Goal: Task Accomplishment & Management: Use online tool/utility

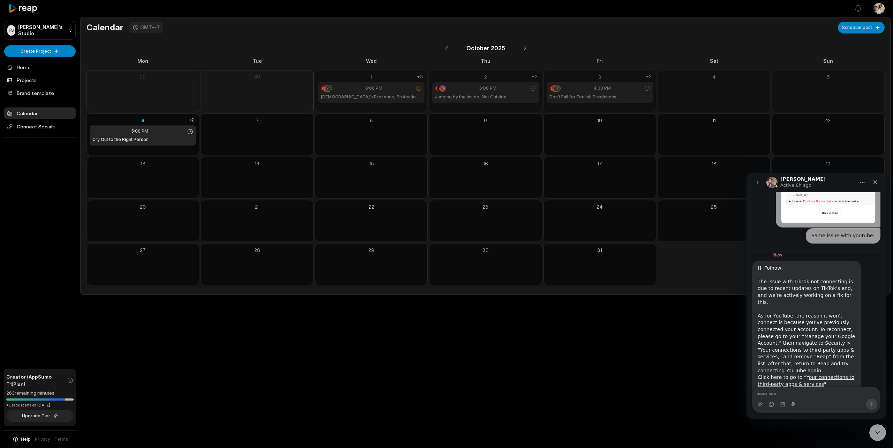
scroll to position [855, 0]
click at [822, 376] on link "our connections to third-party apps & services" at bounding box center [805, 382] width 97 height 13
click at [233, 400] on div "Open sidebar View notifications Open user menu Calendar GMT--7 Schedule post Oc…" at bounding box center [446, 224] width 893 height 448
click at [26, 77] on link "Projects" at bounding box center [39, 80] width 71 height 12
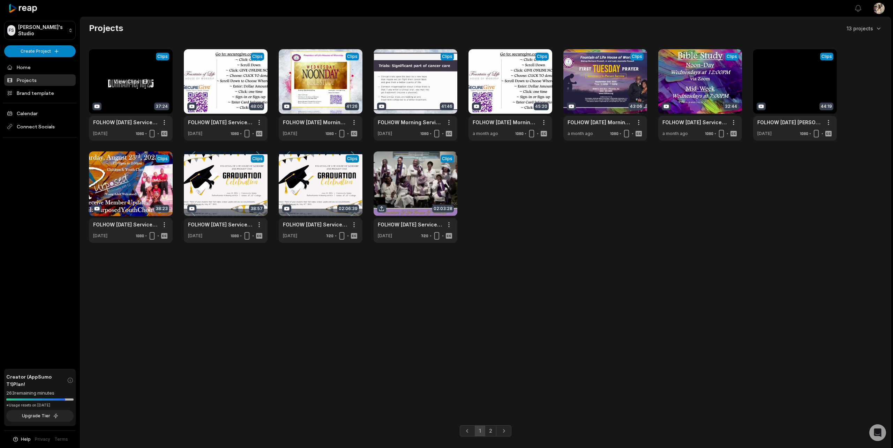
click at [126, 96] on link at bounding box center [131, 94] width 84 height 91
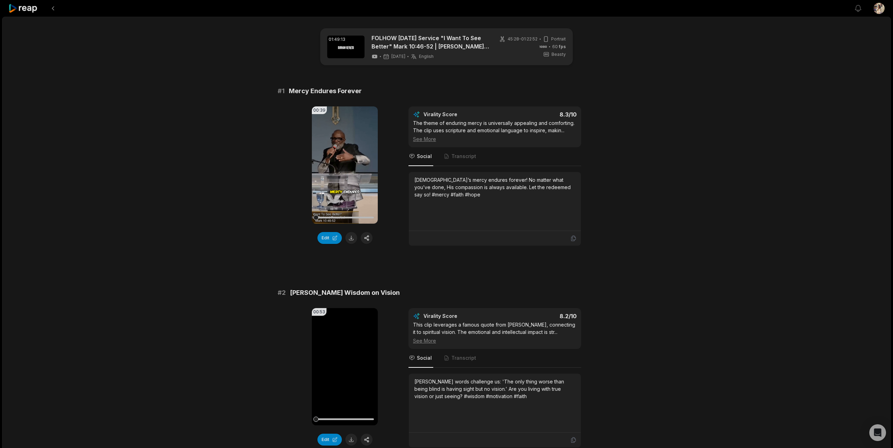
click at [25, 4] on icon at bounding box center [23, 8] width 30 height 9
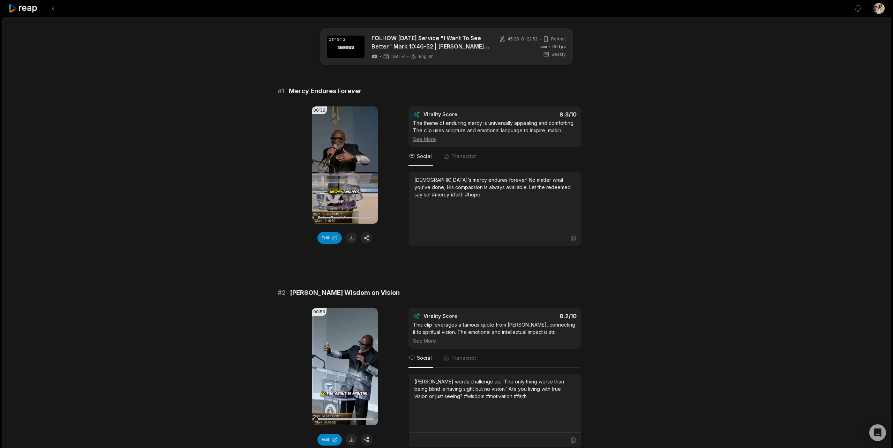
click at [23, 10] on icon at bounding box center [23, 8] width 30 height 9
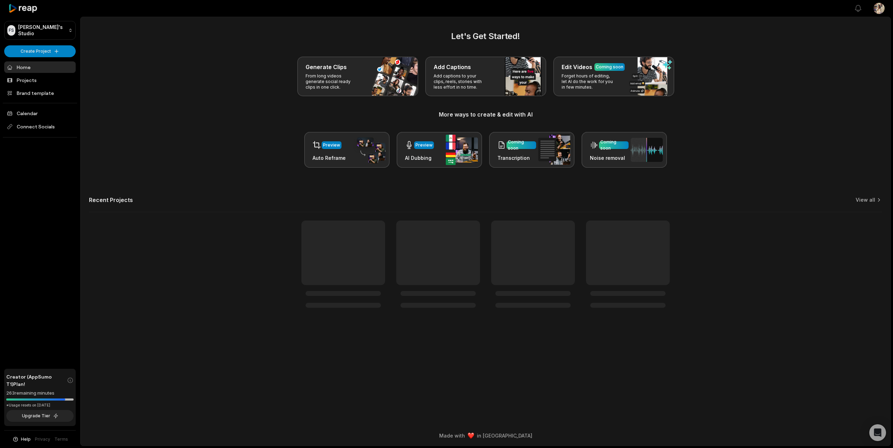
click at [25, 6] on icon at bounding box center [23, 8] width 30 height 9
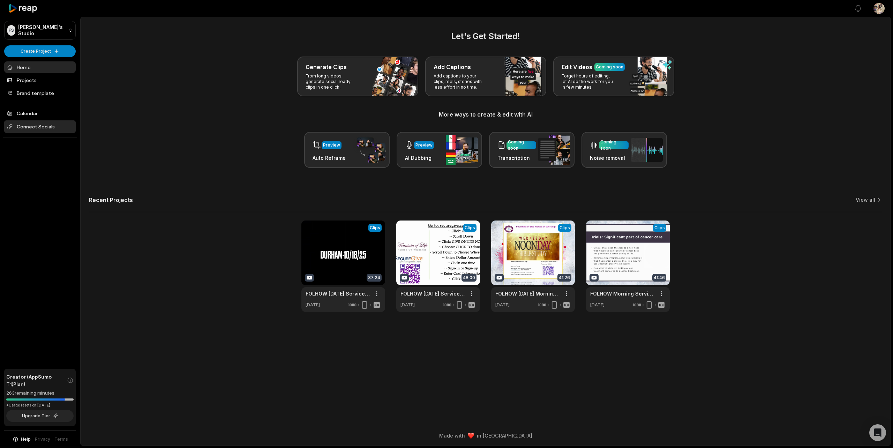
click at [40, 127] on span "Connect Socials" at bounding box center [39, 126] width 71 height 13
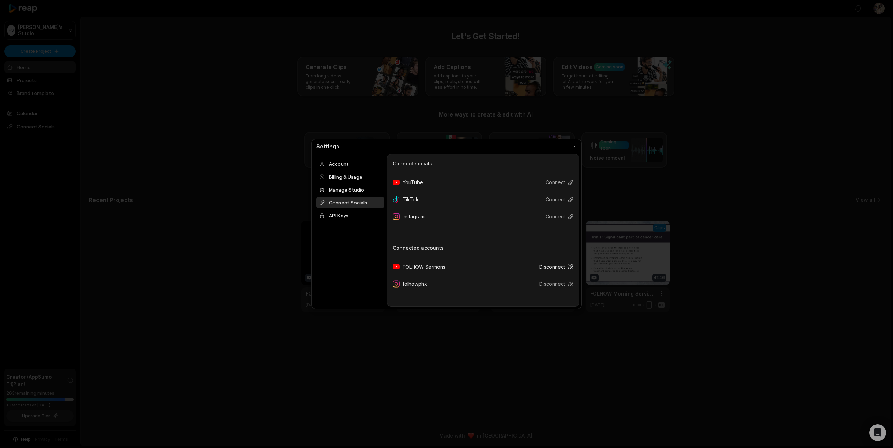
click at [550, 266] on button "Disconnect" at bounding box center [554, 266] width 40 height 13
click at [555, 183] on button "Connect" at bounding box center [556, 182] width 33 height 13
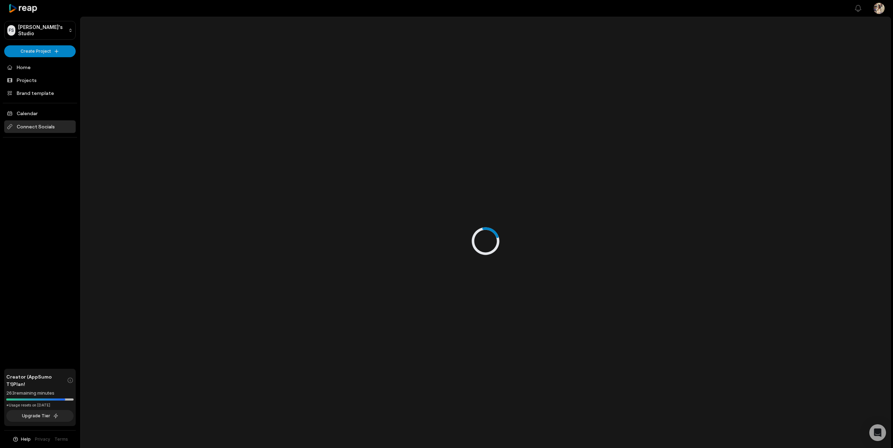
click at [37, 123] on span "Connect Socials" at bounding box center [39, 126] width 71 height 13
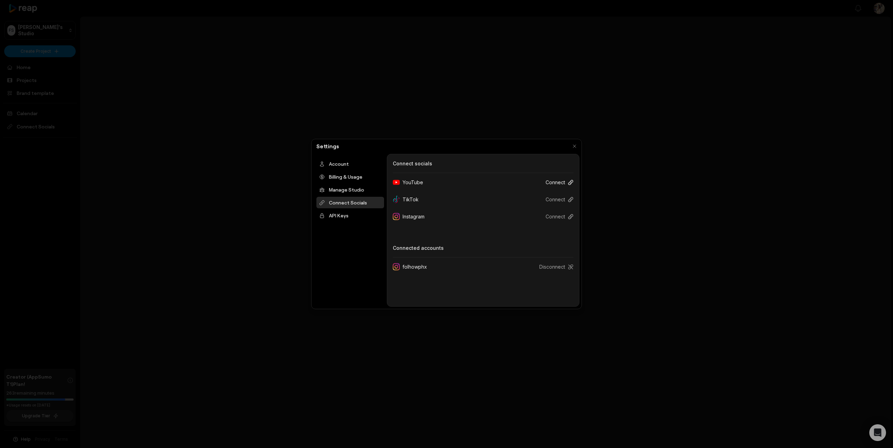
click at [553, 183] on button "Connect" at bounding box center [556, 182] width 33 height 13
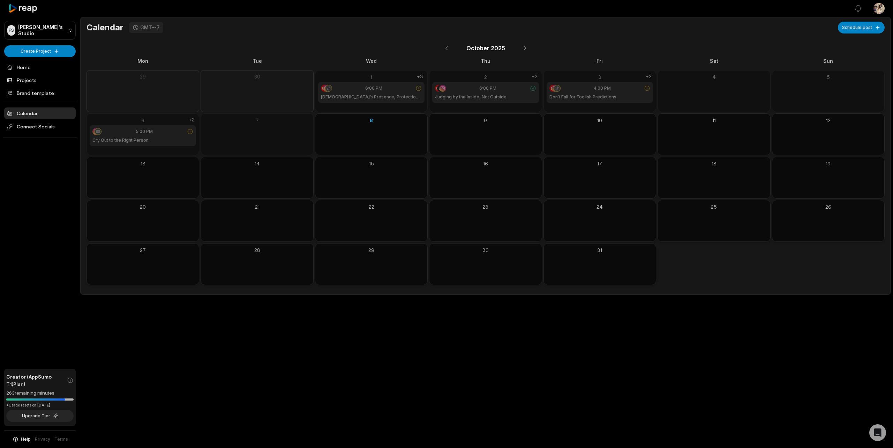
click at [143, 120] on div "6" at bounding box center [143, 119] width 106 height 7
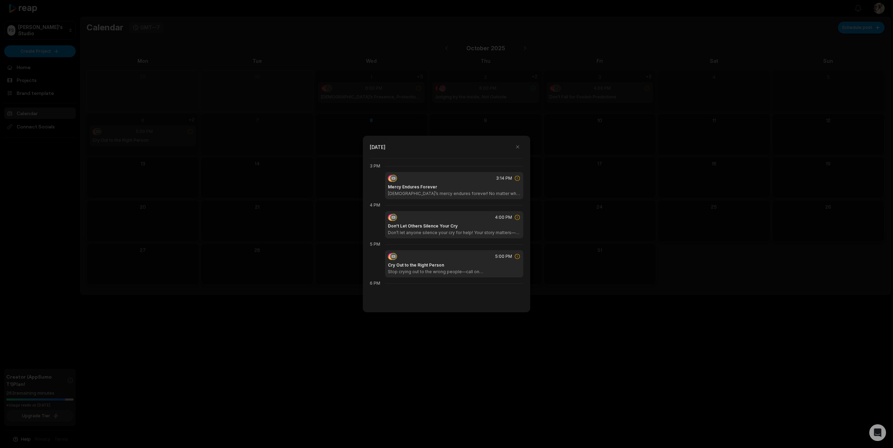
scroll to position [586, 0]
click at [472, 185] on div "Mercy Endures Forever God’s mercy endures forever! No matter what you’ve done, …" at bounding box center [454, 188] width 133 height 13
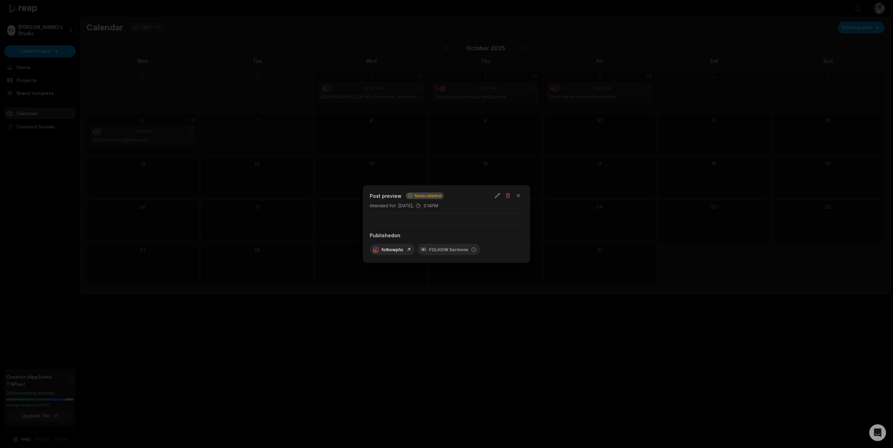
click at [454, 177] on div at bounding box center [446, 224] width 893 height 448
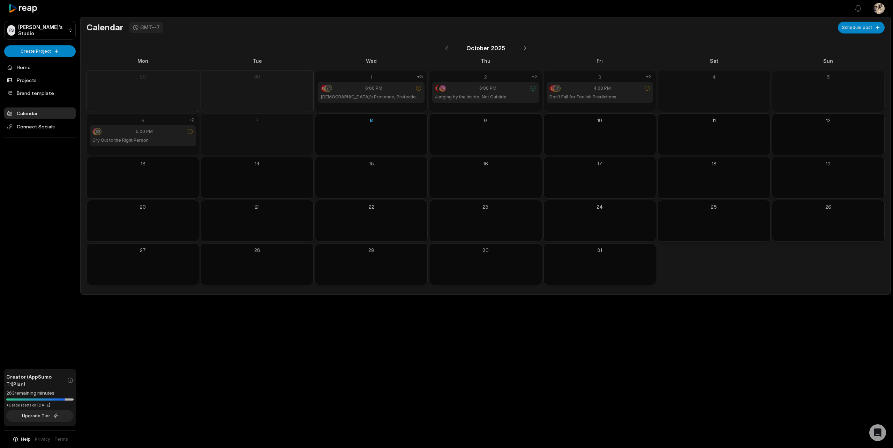
click at [141, 121] on div "6" at bounding box center [143, 119] width 106 height 7
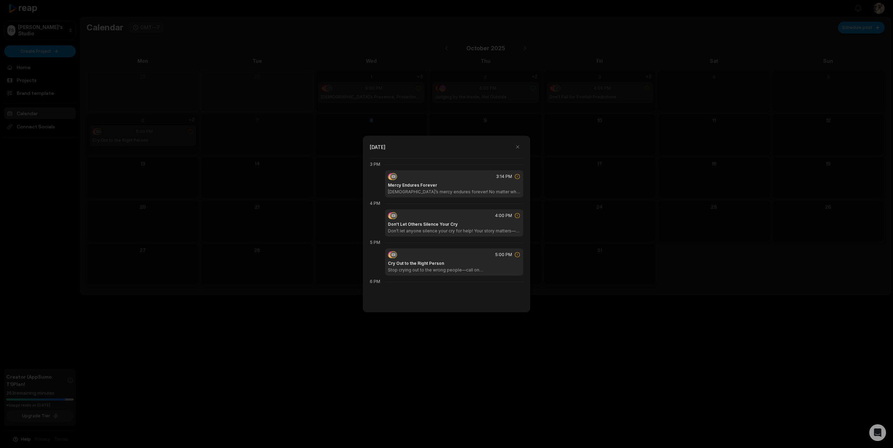
click at [414, 214] on div "4:00 PM" at bounding box center [454, 215] width 133 height 7
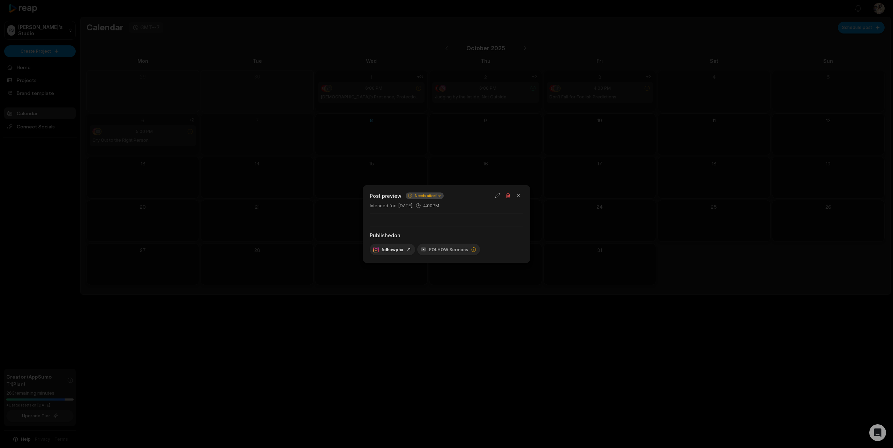
click at [345, 208] on div at bounding box center [446, 224] width 893 height 448
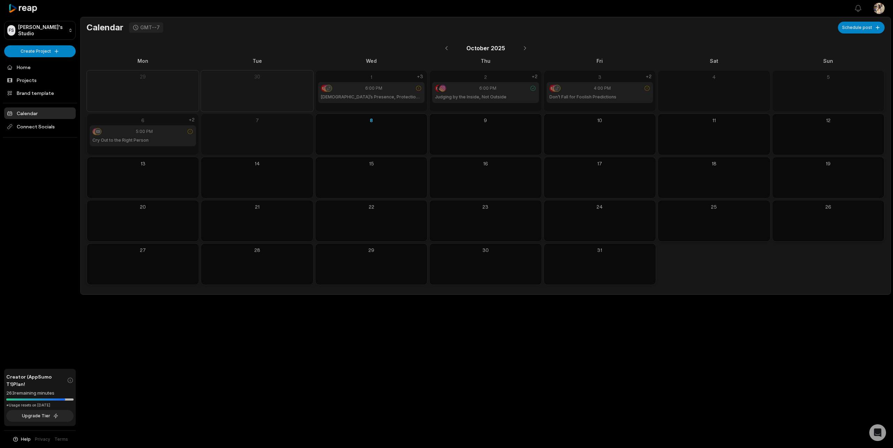
click at [141, 121] on div "6" at bounding box center [143, 119] width 106 height 7
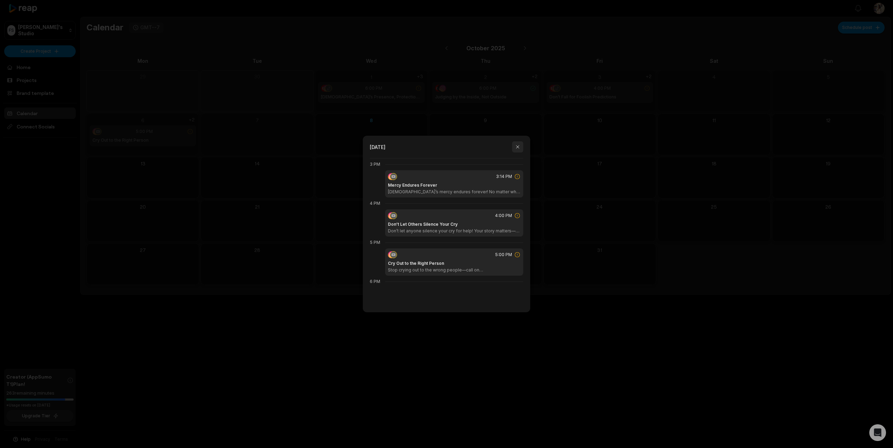
click at [518, 146] on button "button" at bounding box center [517, 146] width 11 height 11
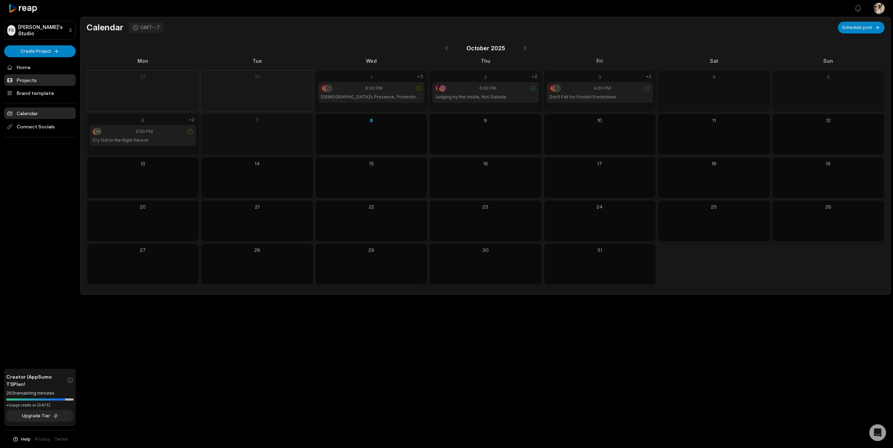
click at [19, 82] on link "Projects" at bounding box center [39, 80] width 71 height 12
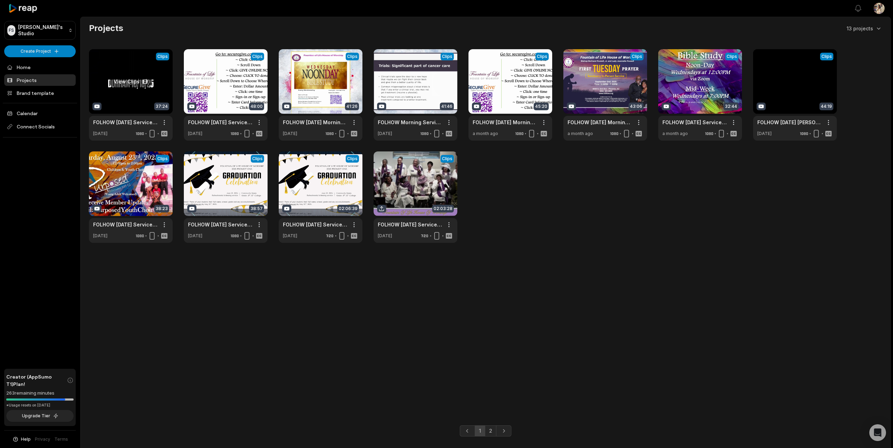
click at [126, 98] on link at bounding box center [131, 94] width 84 height 91
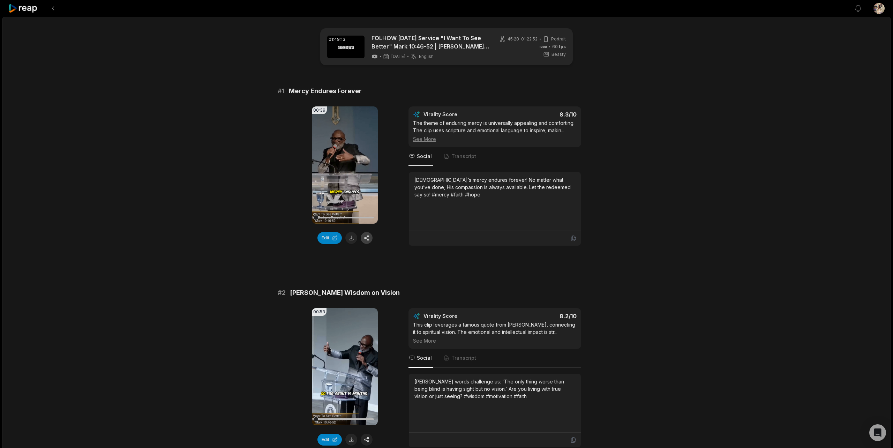
click at [367, 238] on button "button" at bounding box center [367, 238] width 12 height 12
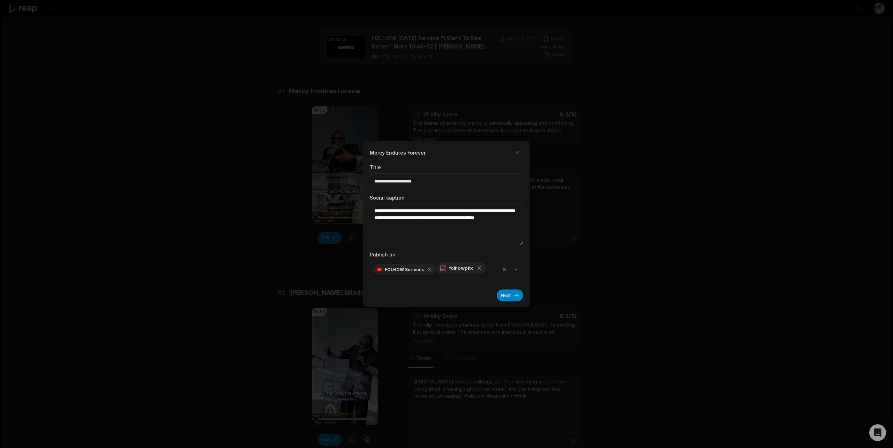
click at [477, 269] on icon "button" at bounding box center [478, 267] width 3 height 3
click at [507, 295] on button "Next" at bounding box center [510, 295] width 27 height 12
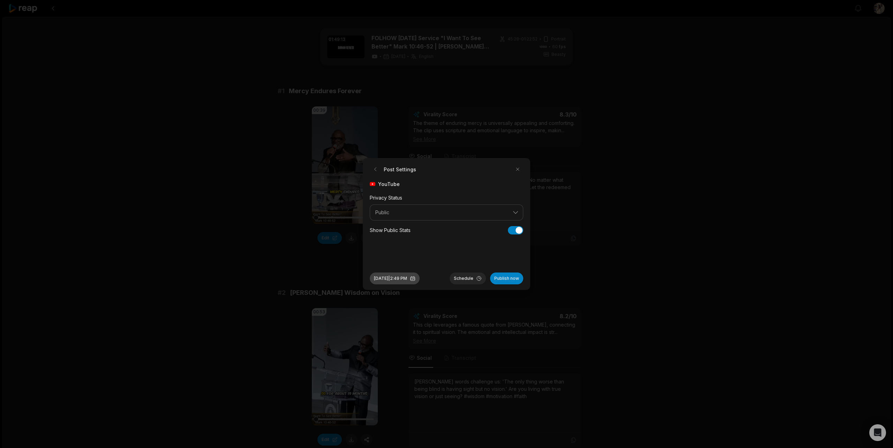
click at [408, 277] on button "[DATE] 2:49 PM" at bounding box center [395, 278] width 50 height 12
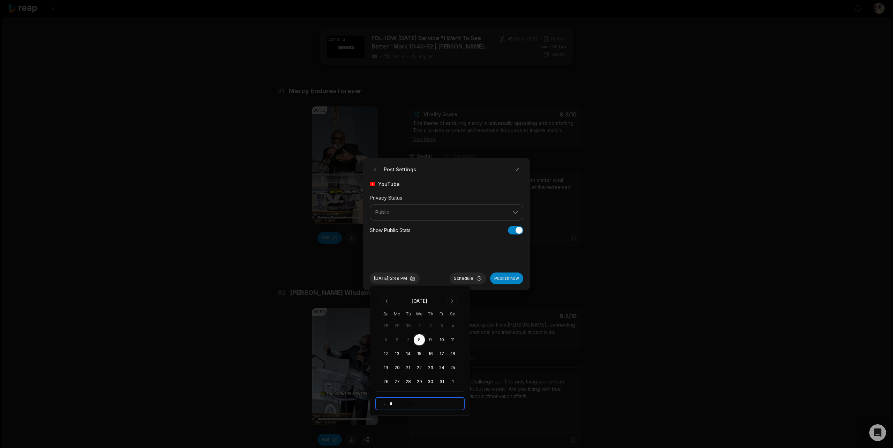
click at [392, 405] on input "*****" at bounding box center [420, 403] width 89 height 13
type input "*****"
click at [507, 345] on div at bounding box center [446, 224] width 893 height 448
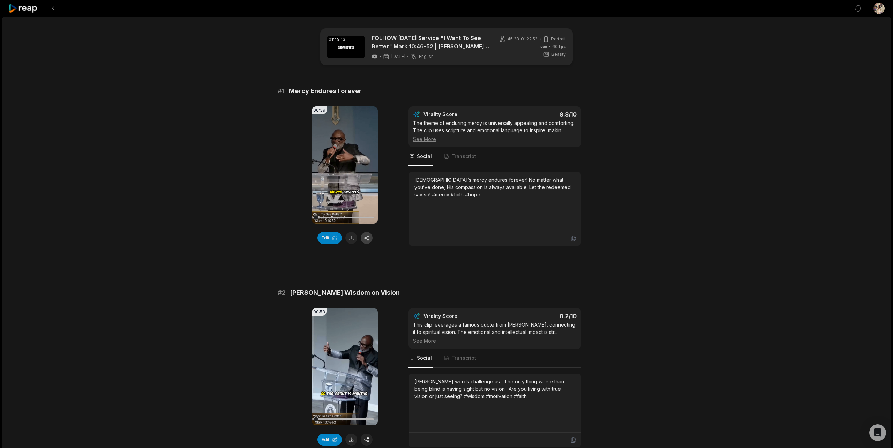
click at [369, 236] on button "button" at bounding box center [367, 238] width 12 height 12
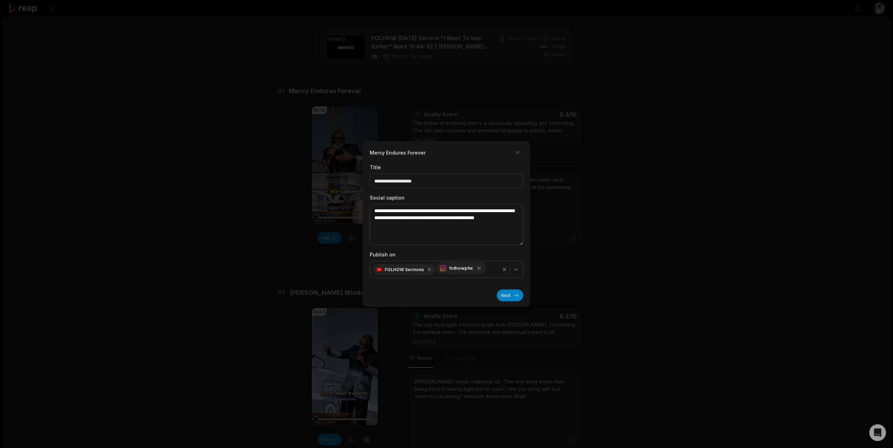
click at [477, 269] on icon "button" at bounding box center [478, 267] width 3 height 3
click at [510, 294] on button "Next" at bounding box center [510, 295] width 27 height 12
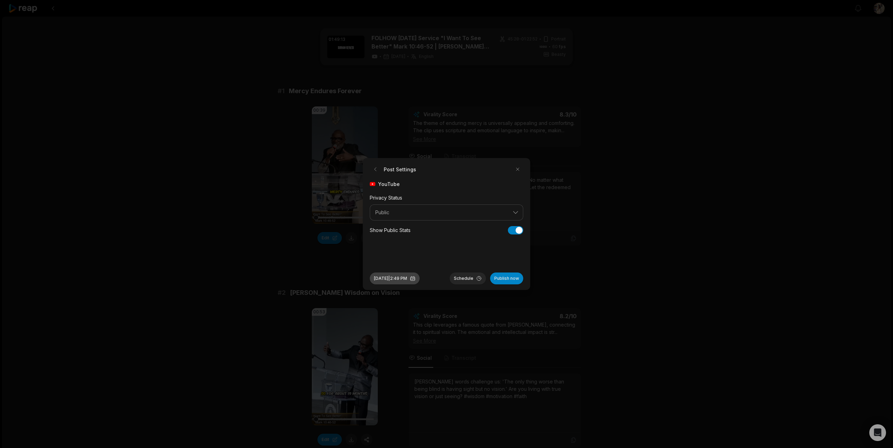
click at [408, 280] on button "[DATE] 2:49 PM" at bounding box center [395, 278] width 50 height 12
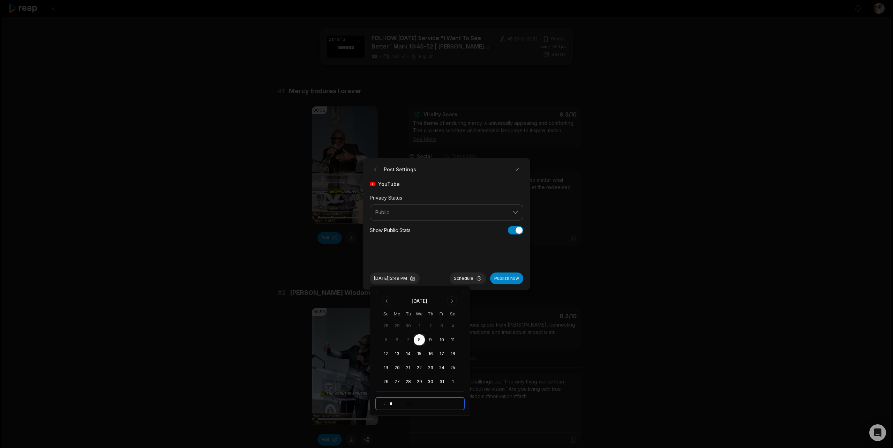
click at [396, 404] on input "*****" at bounding box center [420, 403] width 89 height 13
type input "*****"
click at [464, 279] on button "Schedule" at bounding box center [468, 278] width 36 height 12
